Goal: Book appointment/travel/reservation

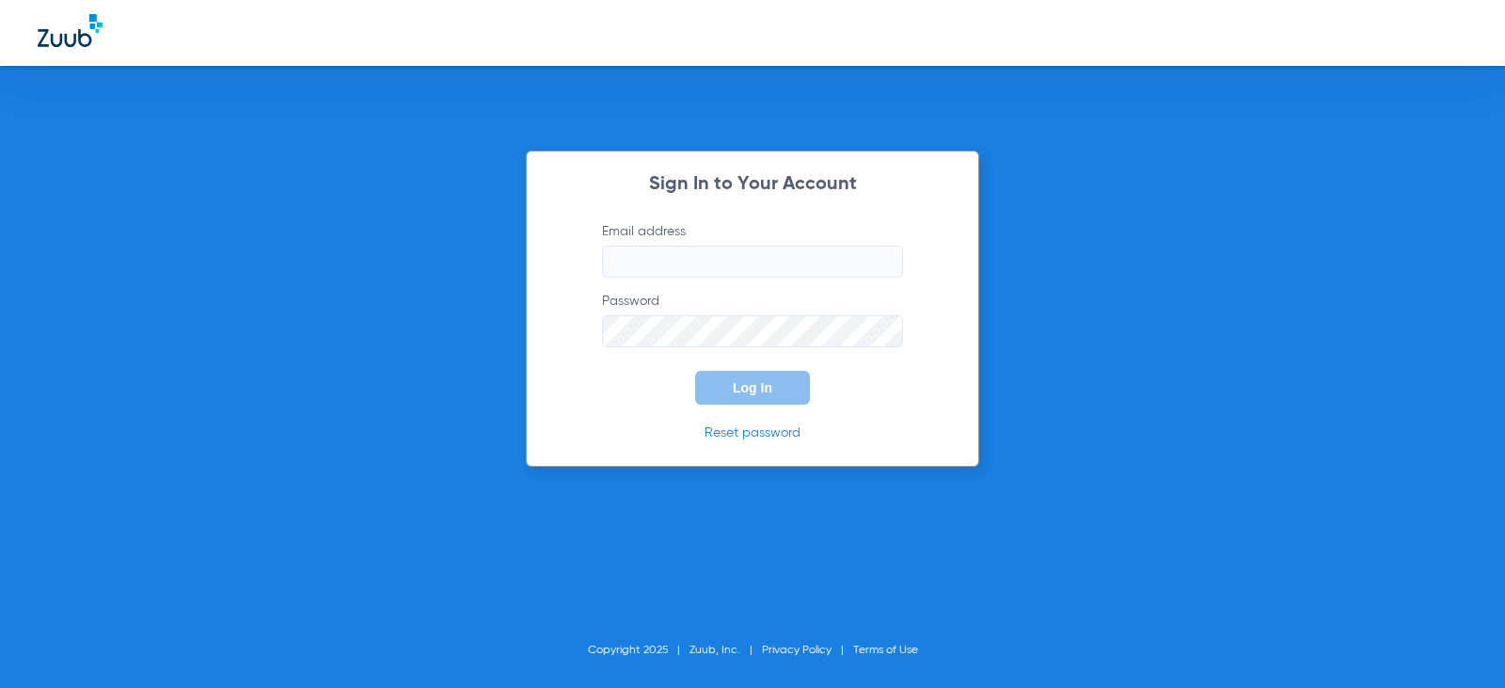
click at [686, 262] on input "Email address" at bounding box center [752, 262] width 301 height 32
type input "[EMAIL_ADDRESS][DOMAIN_NAME]"
click at [695, 371] on button "Log In" at bounding box center [752, 388] width 115 height 34
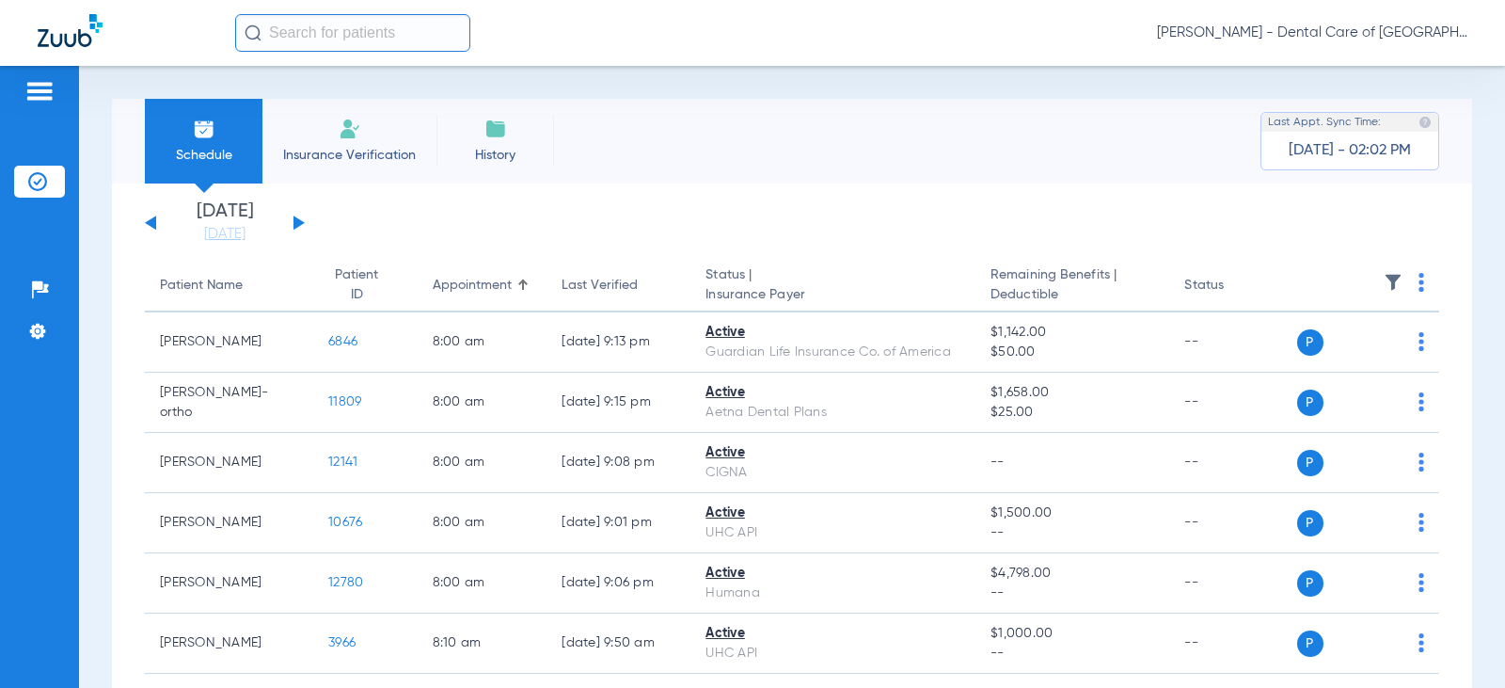
click at [291, 228] on div "[DATE] [DATE] [DATE] [DATE] [DATE] [DATE] [DATE] [DATE] [DATE] [DATE] [DATE] [D…" at bounding box center [225, 222] width 160 height 41
click at [295, 225] on button at bounding box center [299, 222] width 11 height 14
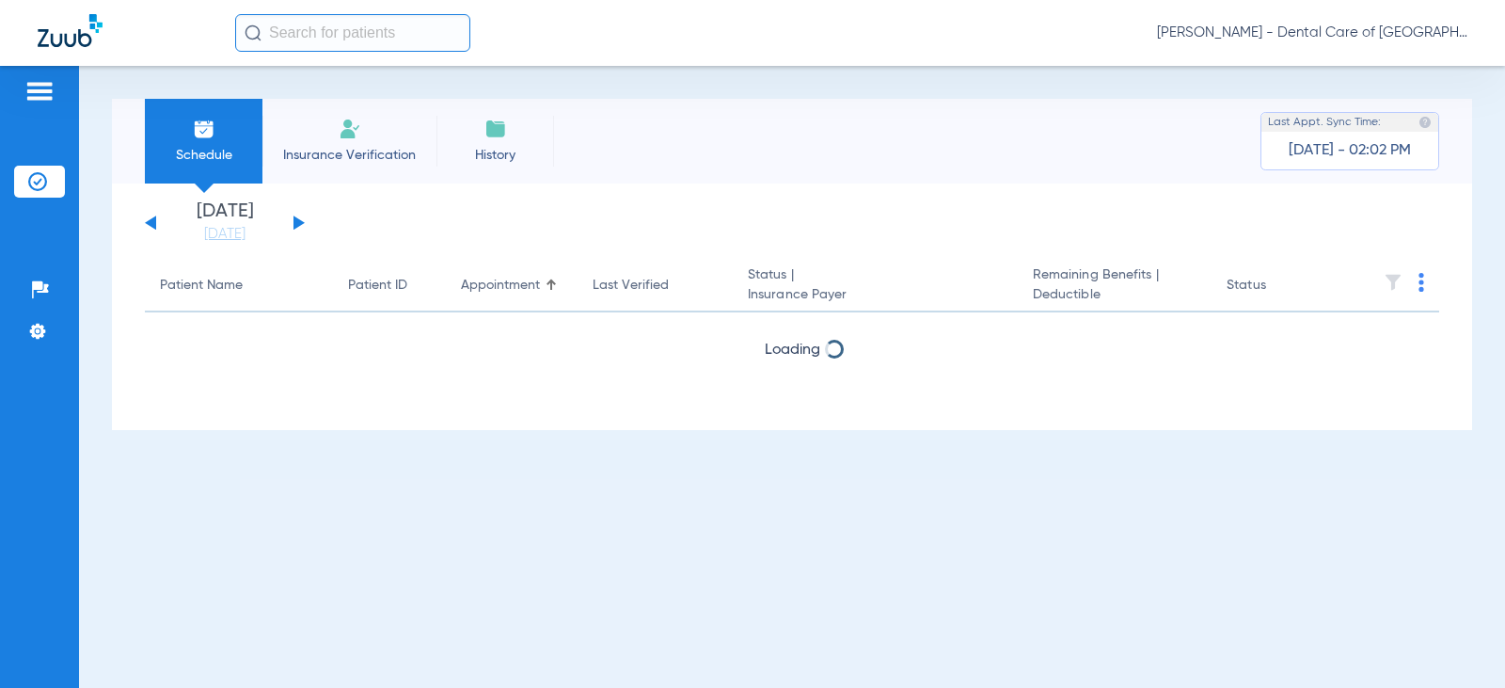
click at [295, 225] on button at bounding box center [299, 222] width 11 height 14
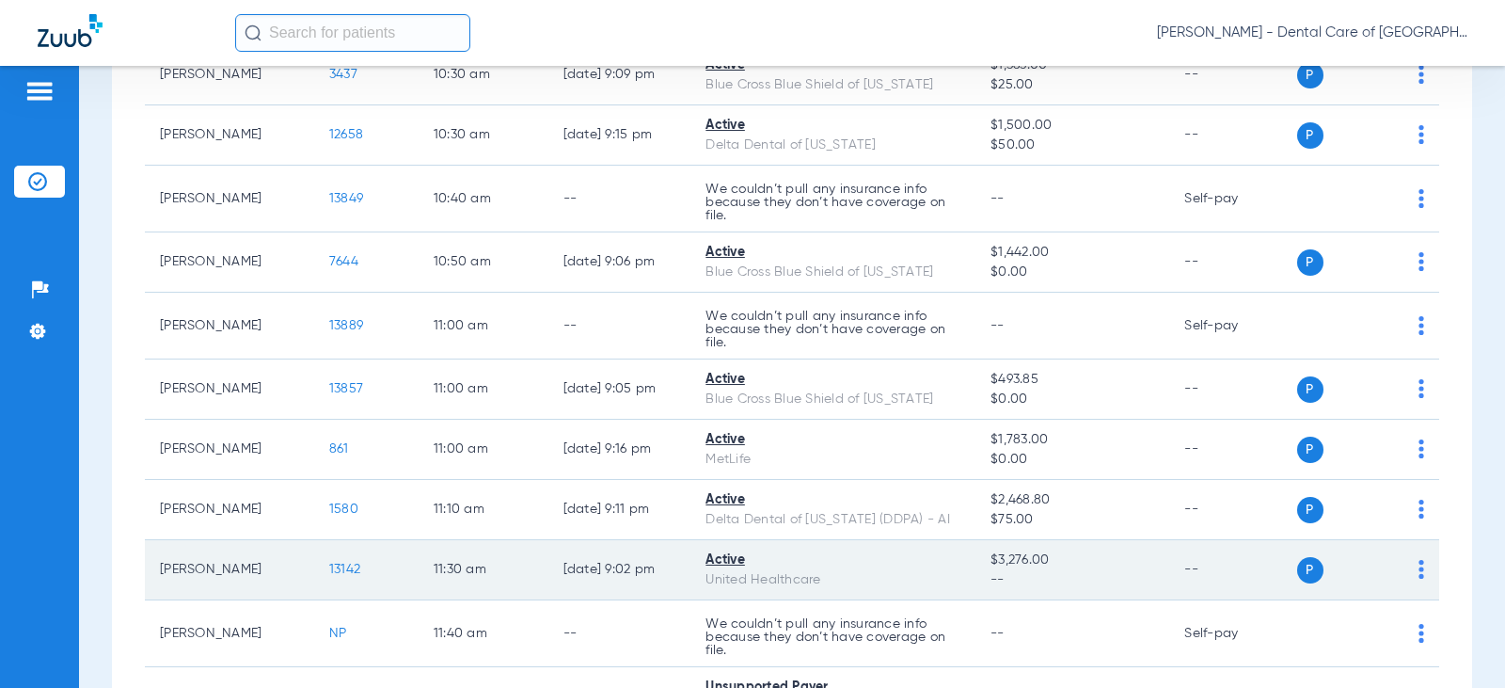
scroll to position [1317, 0]
